Goal: Transaction & Acquisition: Purchase product/service

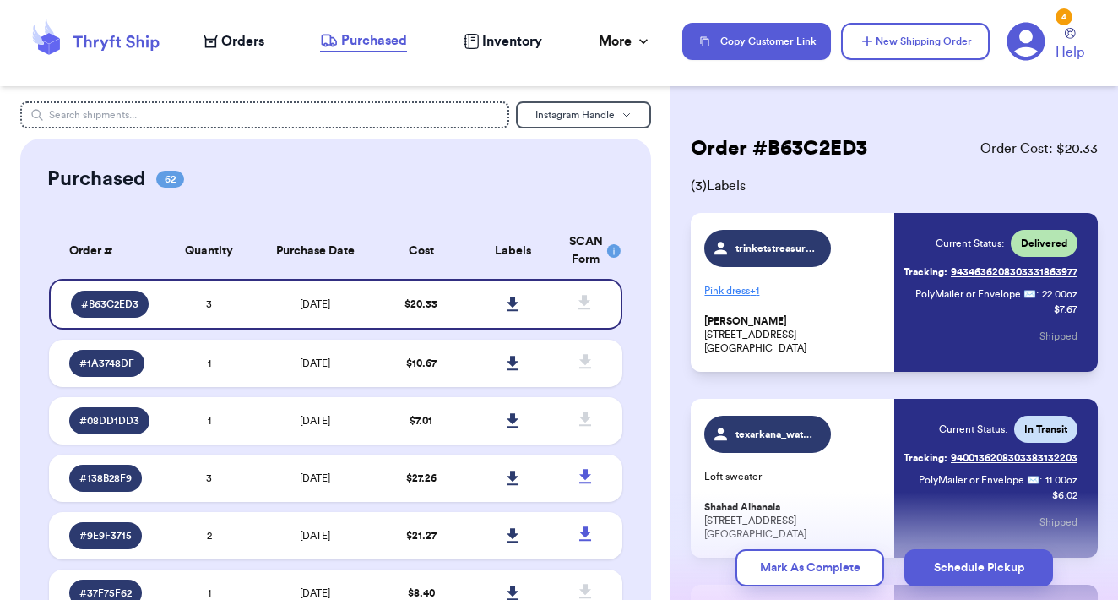
click at [235, 43] on span "Orders" at bounding box center [242, 41] width 43 height 20
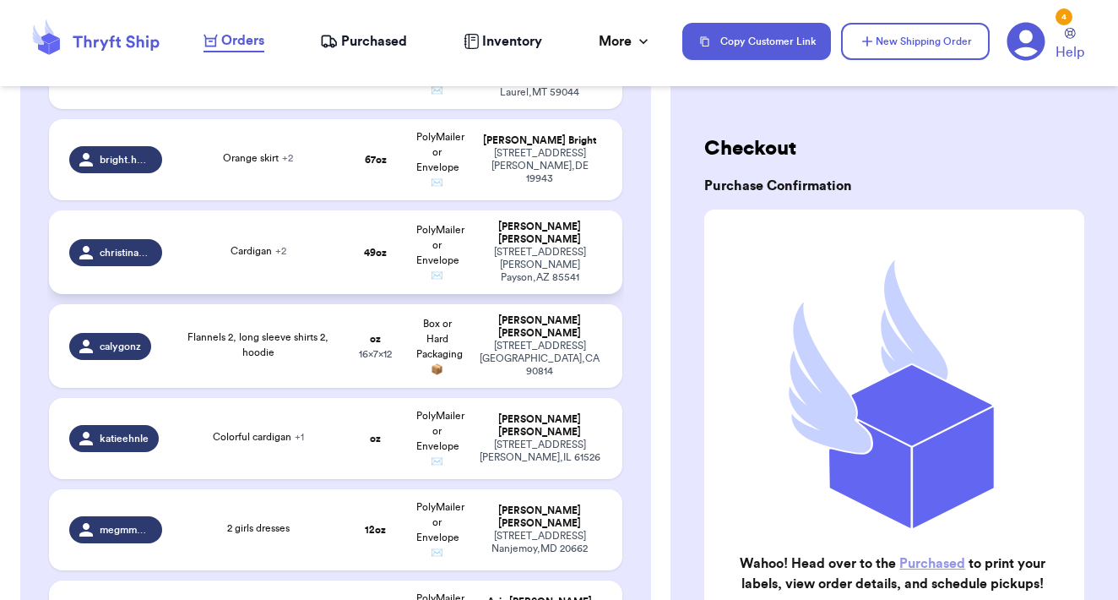
scroll to position [750, 0]
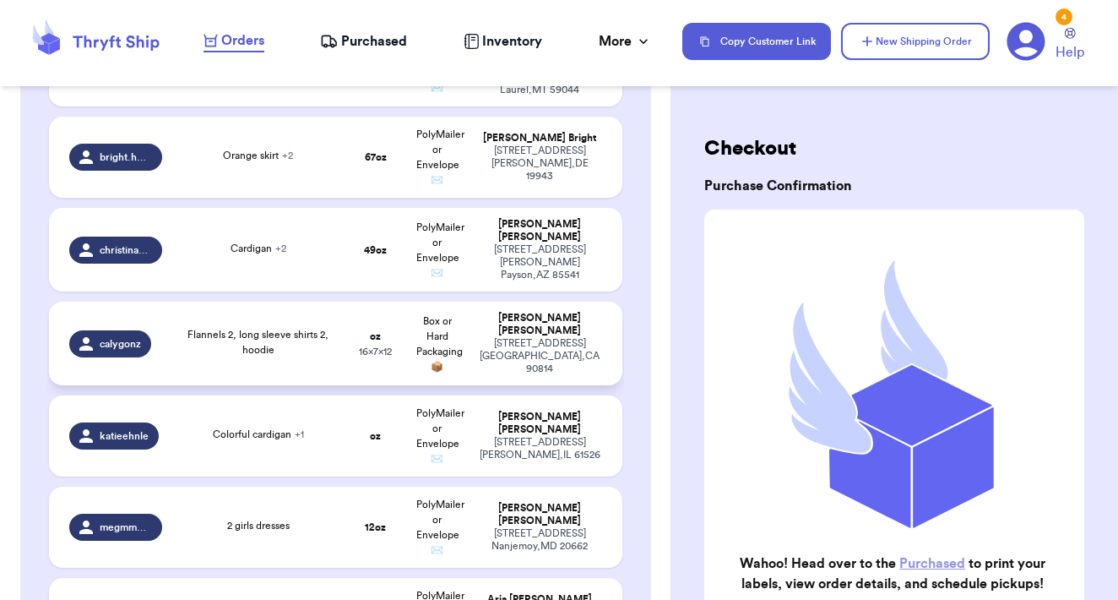
click at [351, 334] on td "oz 16 x 7 x 12" at bounding box center [376, 344] width 62 height 84
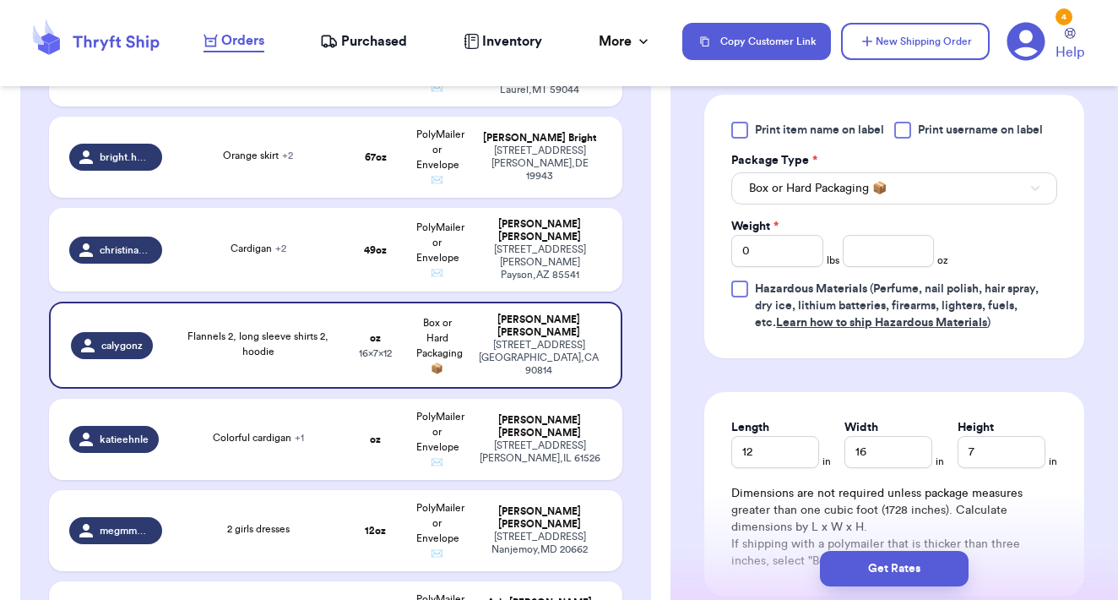
scroll to position [742, 0]
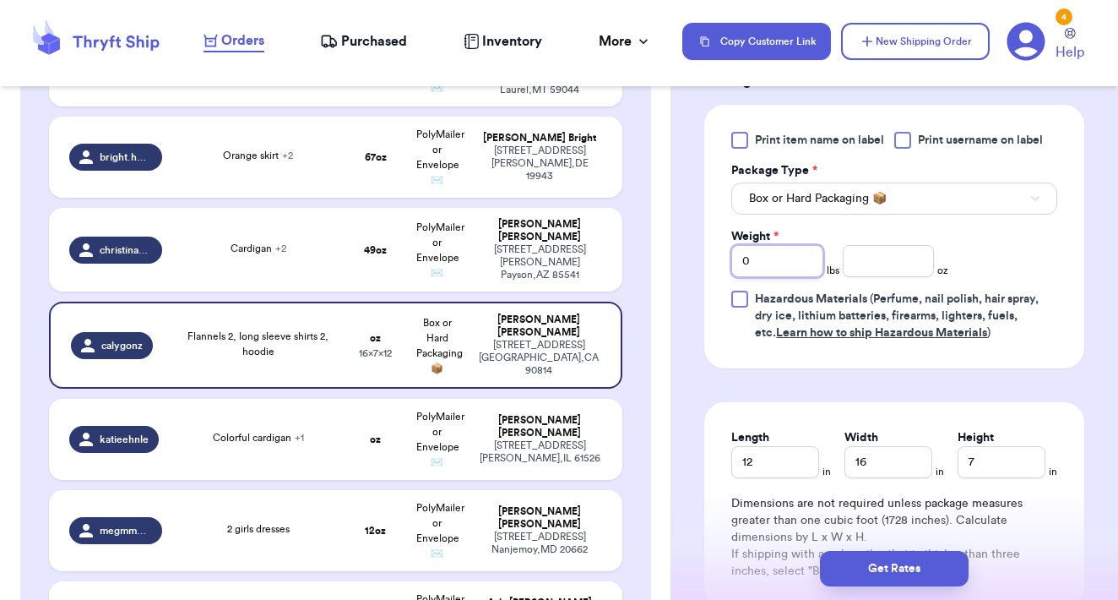
click at [776, 277] on input "0" at bounding box center [778, 261] width 92 height 32
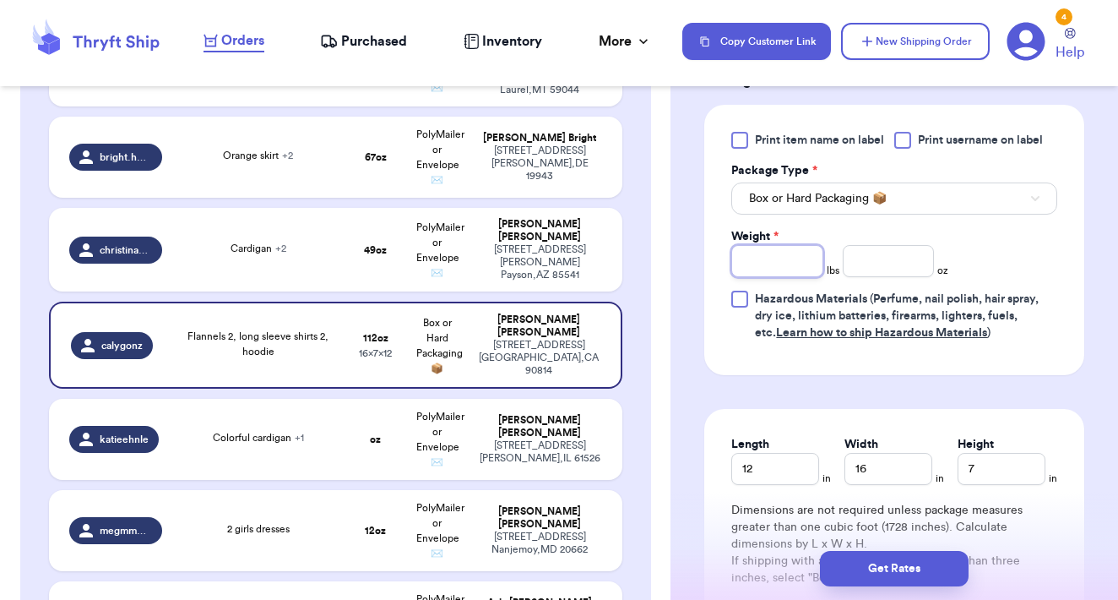
type input "7"
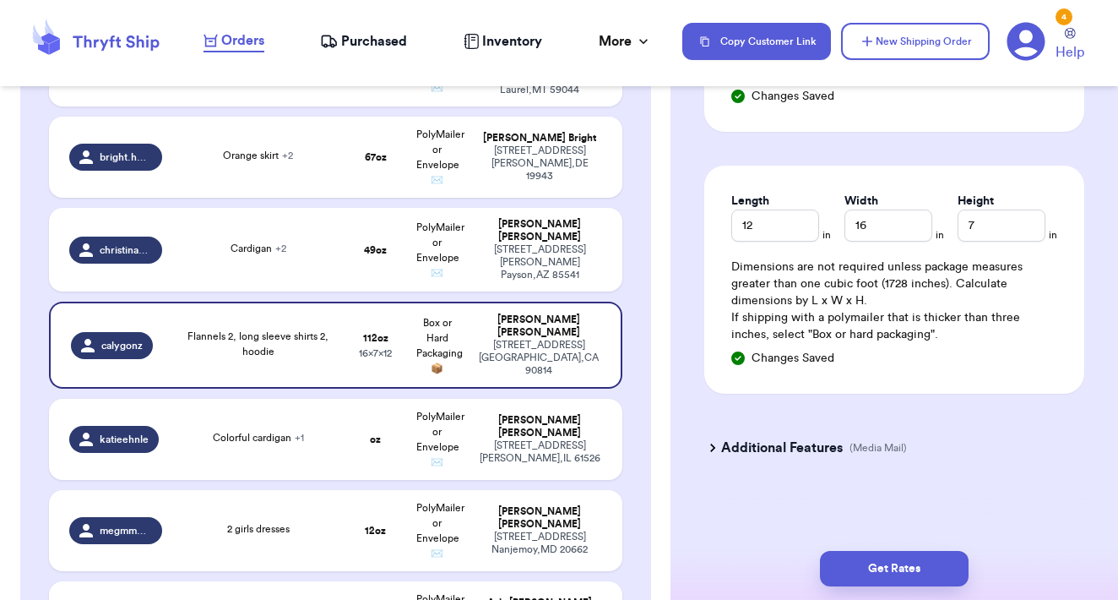
scroll to position [1026, 0]
type input "0"
click at [914, 563] on button "Get Rates" at bounding box center [894, 568] width 149 height 35
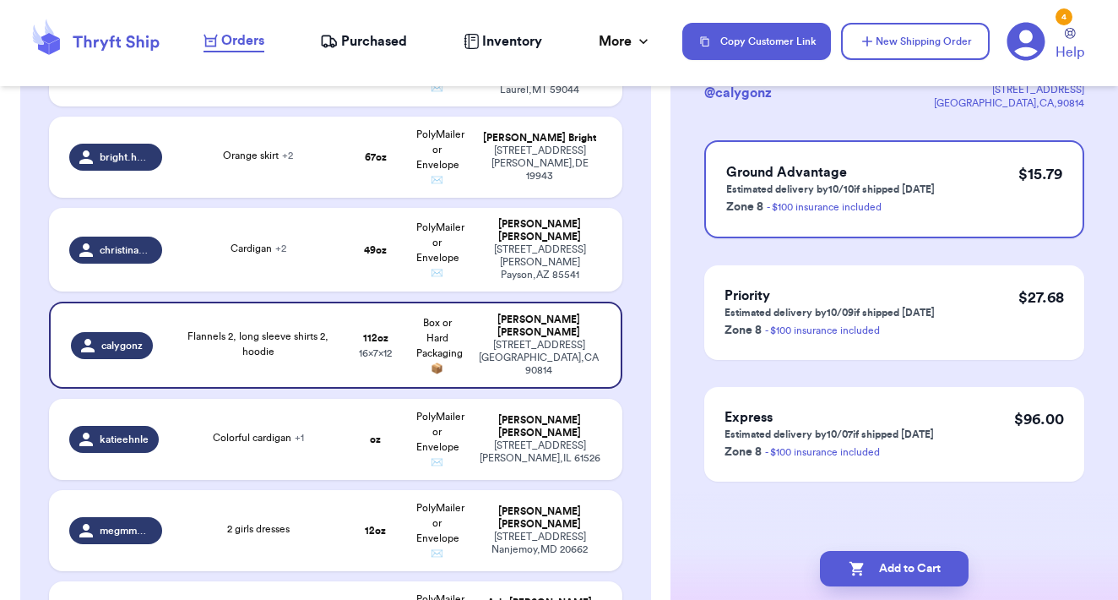
scroll to position [0, 0]
click at [919, 570] on button "Add to Cart" at bounding box center [894, 568] width 149 height 35
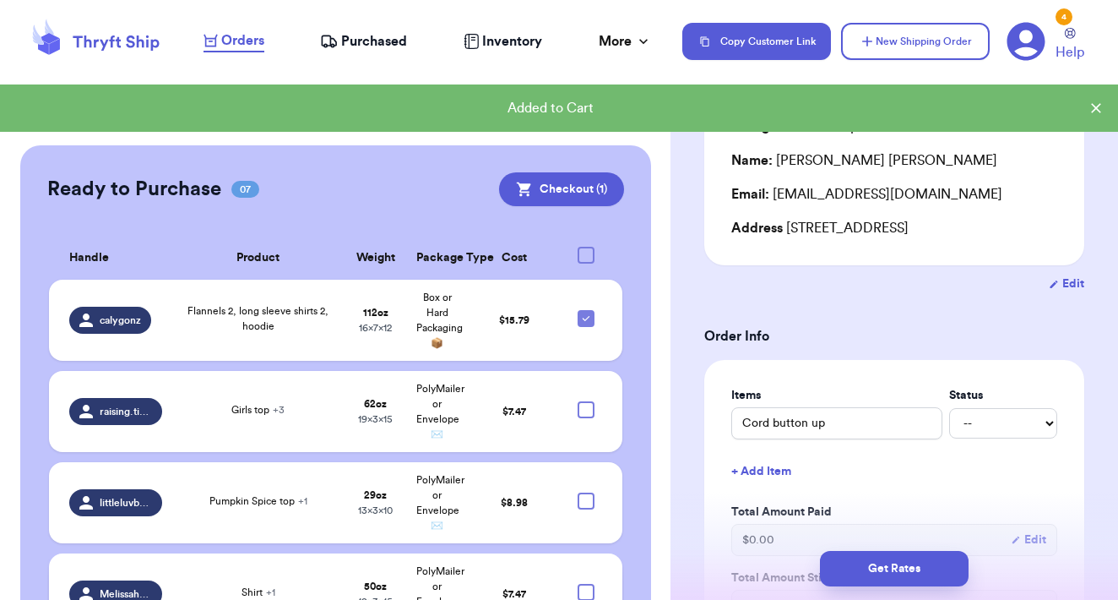
scroll to position [1892, 0]
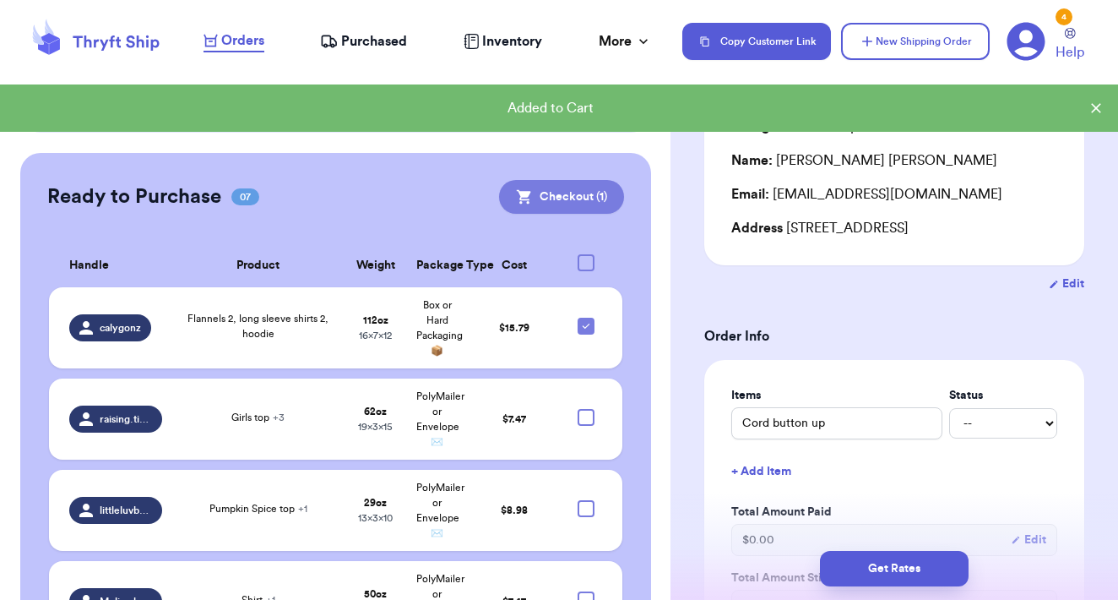
click at [543, 180] on button "Checkout ( 1 )" at bounding box center [561, 197] width 125 height 34
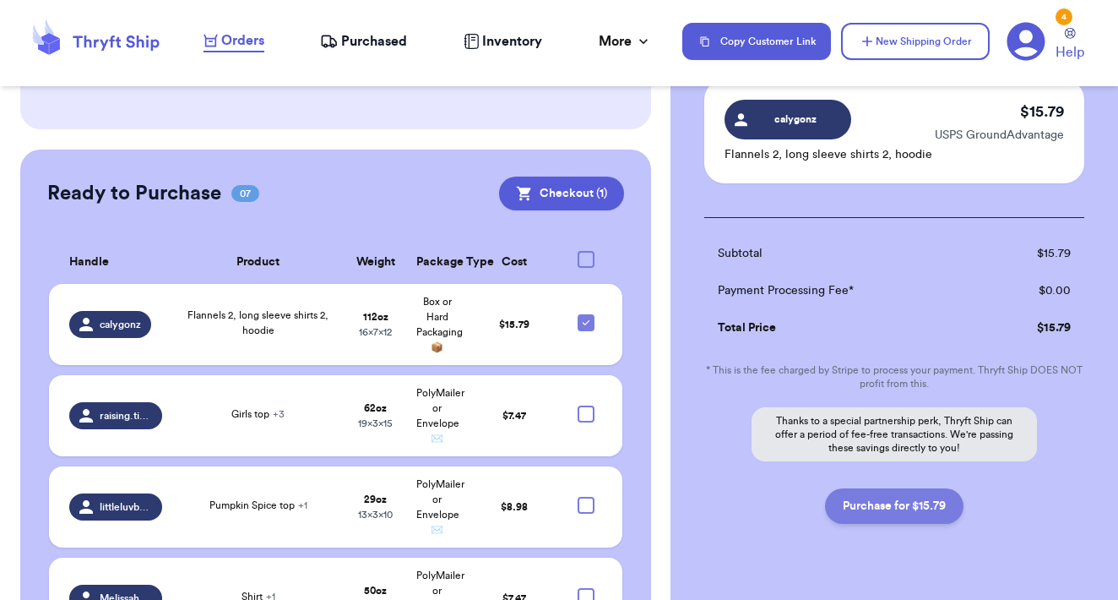
click at [906, 510] on button "Purchase for $15.79" at bounding box center [894, 505] width 139 height 35
checkbox input "false"
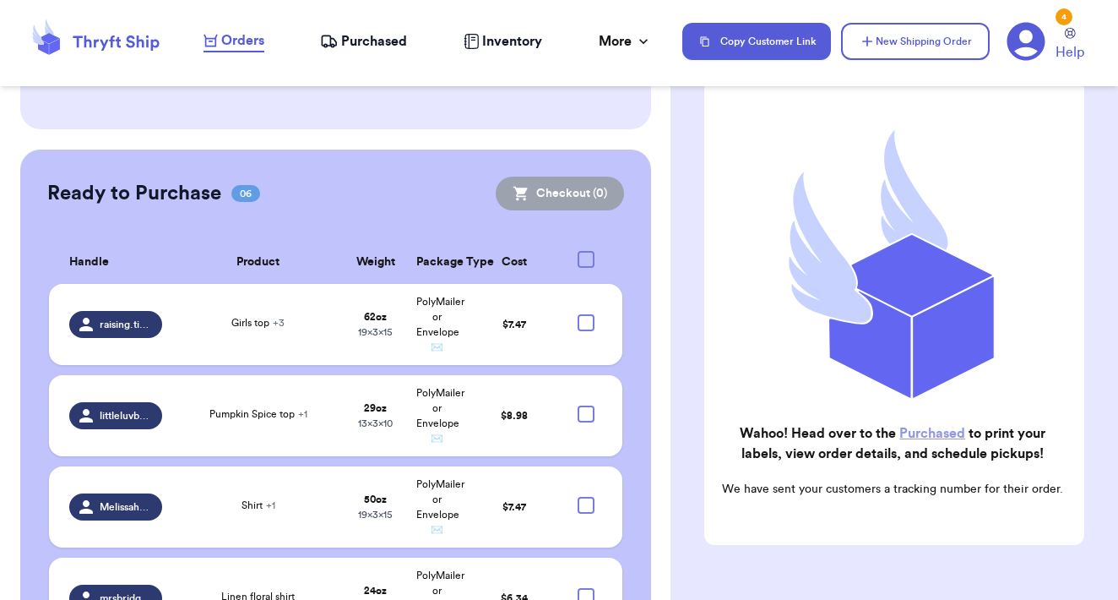
click at [924, 437] on link "Purchased" at bounding box center [933, 434] width 66 height 14
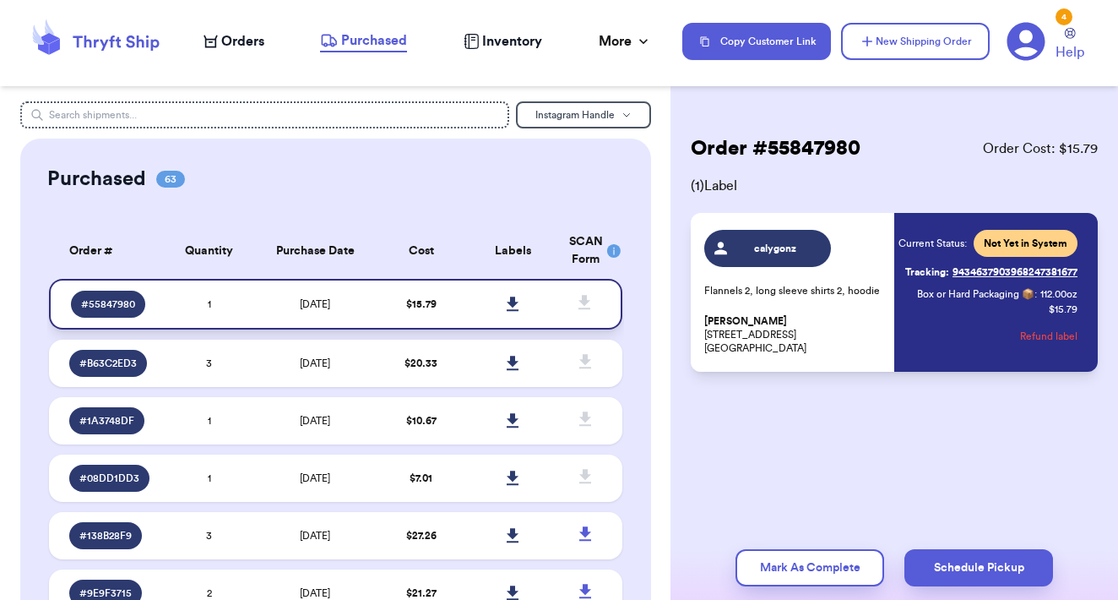
click at [515, 311] on icon at bounding box center [513, 303] width 12 height 14
